Goal: Find specific page/section: Find specific page/section

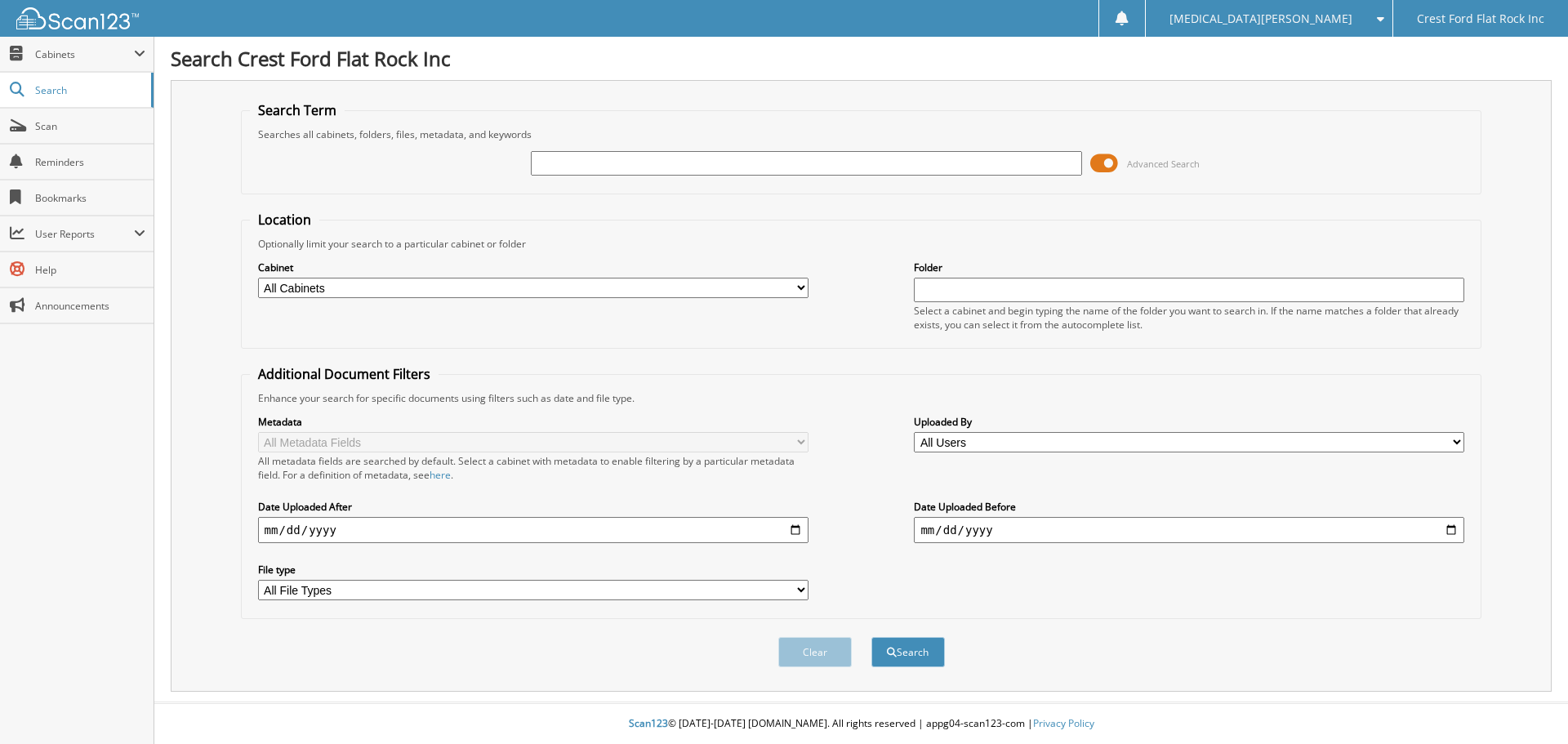
drag, startPoint x: 564, startPoint y: 150, endPoint x: 540, endPoint y: 163, distance: 27.3
paste input "356738"
type input "356738"
click at [921, 665] on button "Search" at bounding box center [908, 652] width 73 height 31
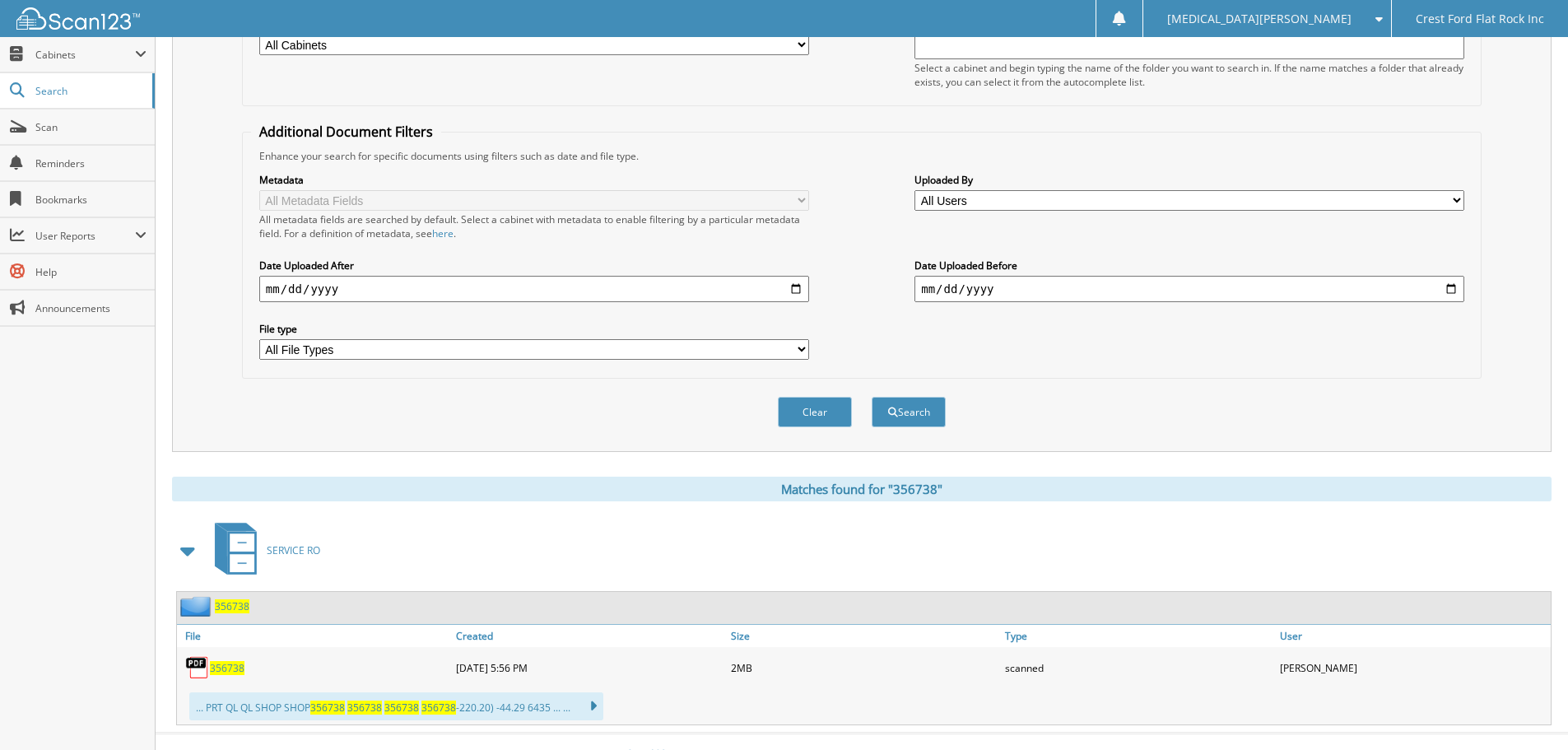
scroll to position [271, 0]
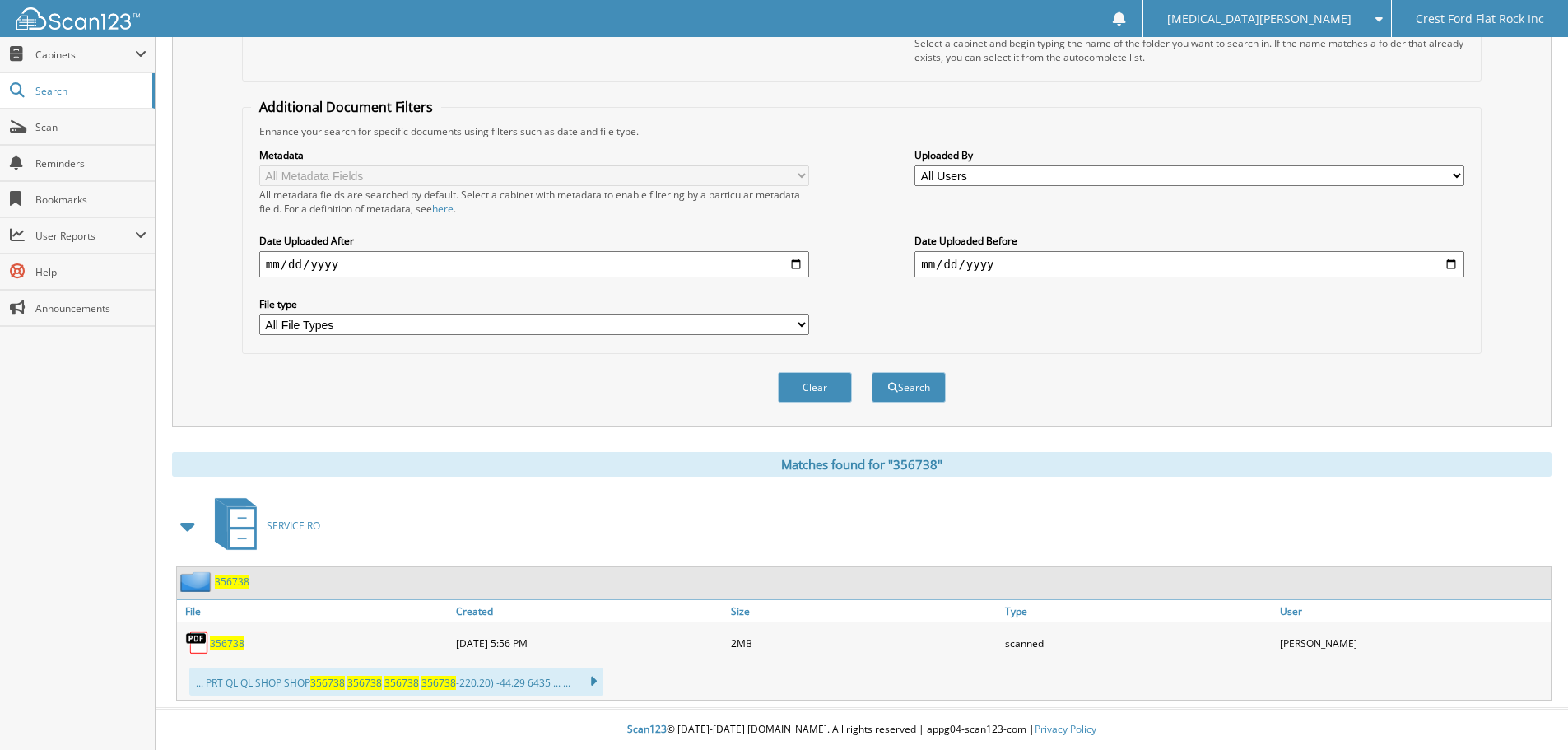
click at [239, 644] on span "356738" at bounding box center [226, 643] width 34 height 14
